Goal: Task Accomplishment & Management: Use online tool/utility

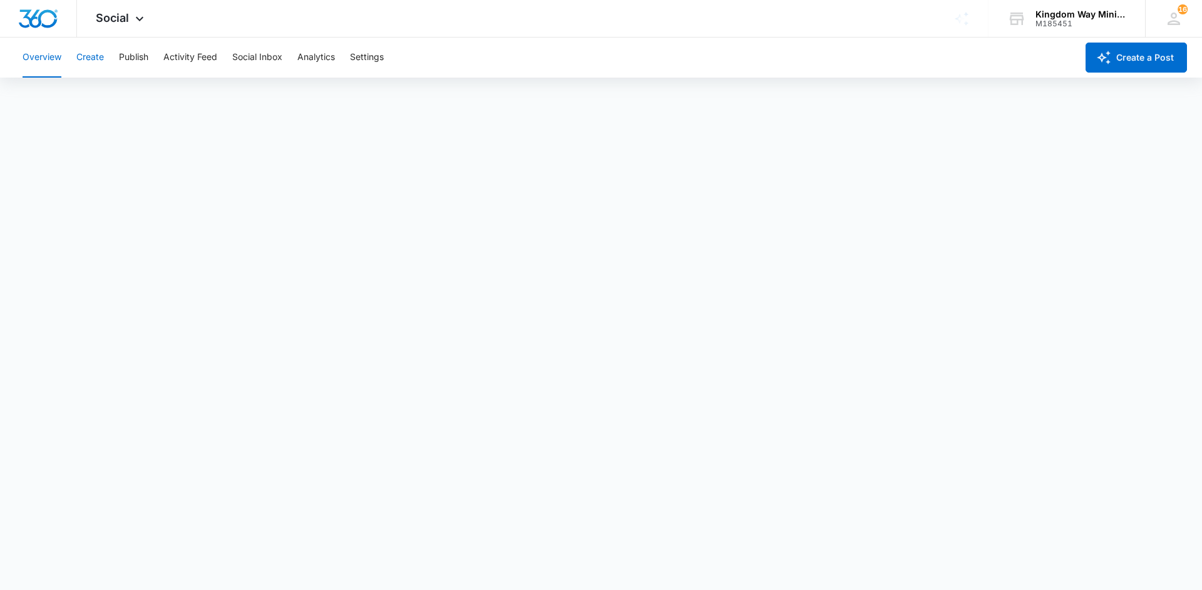
click at [88, 54] on button "Create" at bounding box center [90, 58] width 28 height 40
click at [133, 58] on button "Publish" at bounding box center [133, 58] width 29 height 40
click at [123, 13] on span "Social" at bounding box center [112, 17] width 33 height 13
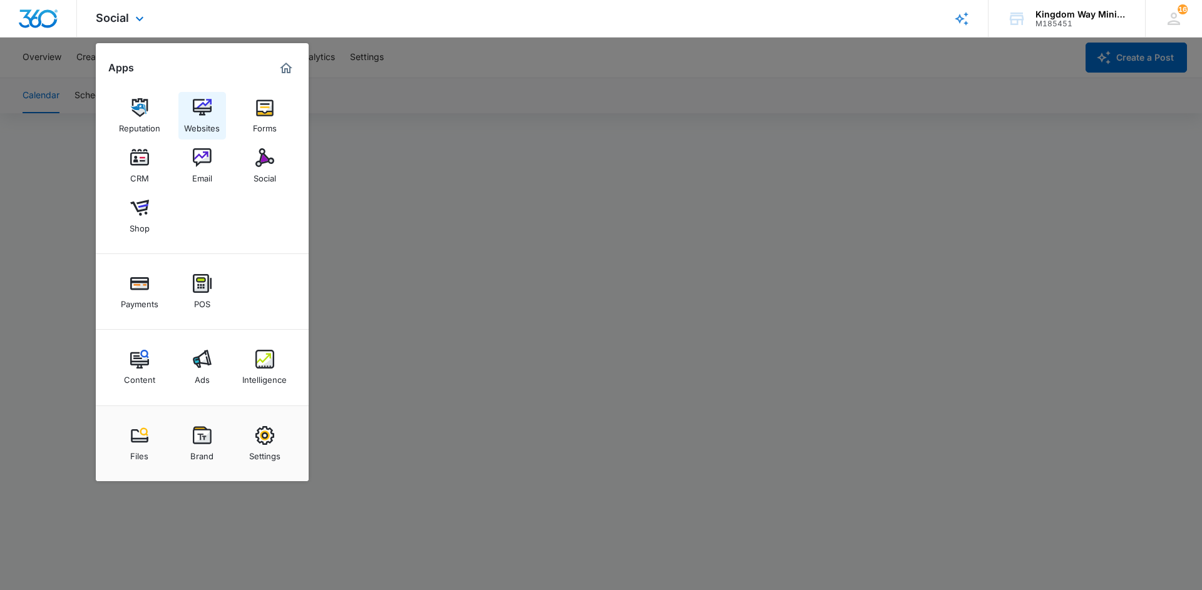
click at [203, 105] on img at bounding box center [202, 107] width 19 height 19
